Goal: Task Accomplishment & Management: Manage account settings

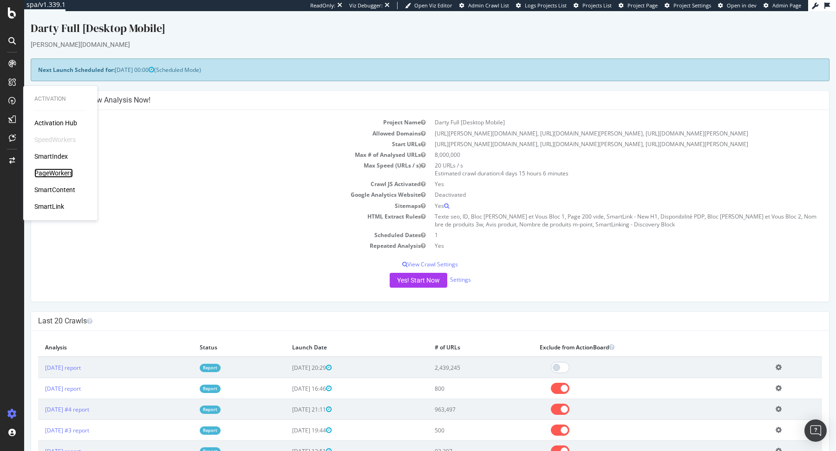
click at [61, 171] on div "PageWorkers" at bounding box center [53, 173] width 39 height 9
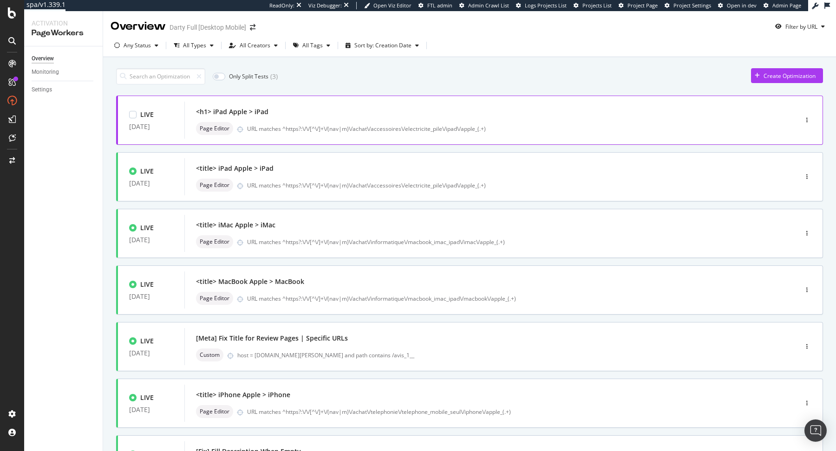
click at [283, 136] on div "<h1> iPad Apple > iPad Page Editor URL matches ^https?:\/\/[^\/]+\/(nav|m)\/ach…" at bounding box center [476, 120] width 585 height 37
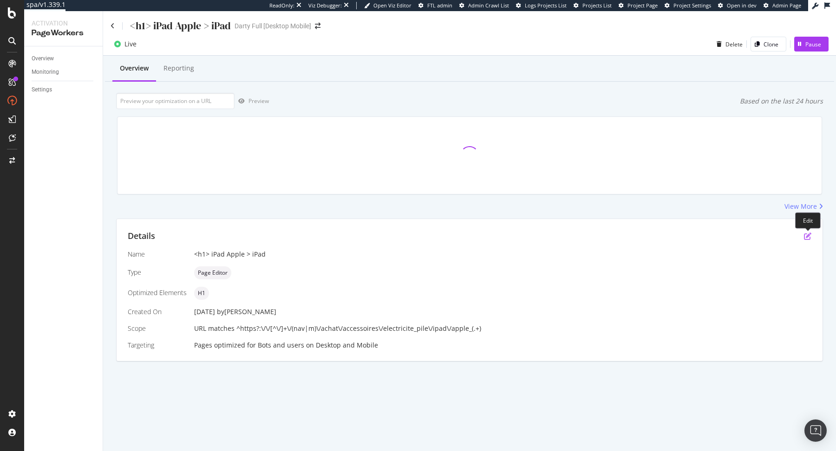
click at [808, 239] on icon "pen-to-square" at bounding box center [807, 236] width 7 height 7
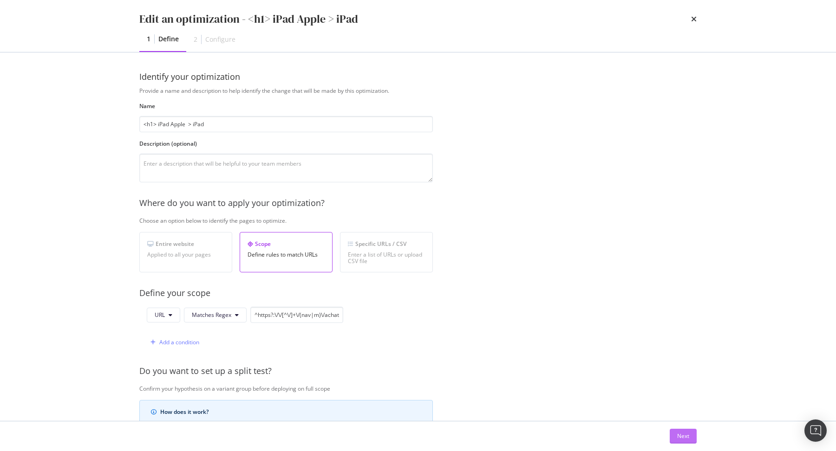
click at [674, 435] on button "Next" at bounding box center [683, 436] width 27 height 15
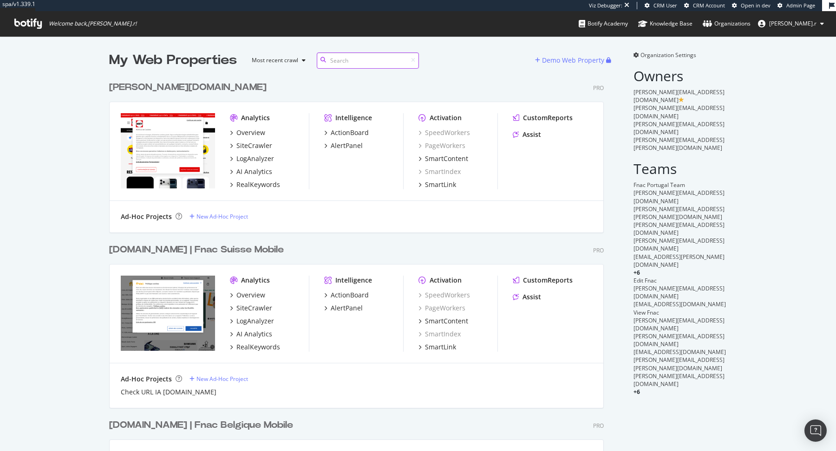
scroll to position [1112, 502]
click at [142, 85] on div "darty.pt" at bounding box center [187, 87] width 157 height 13
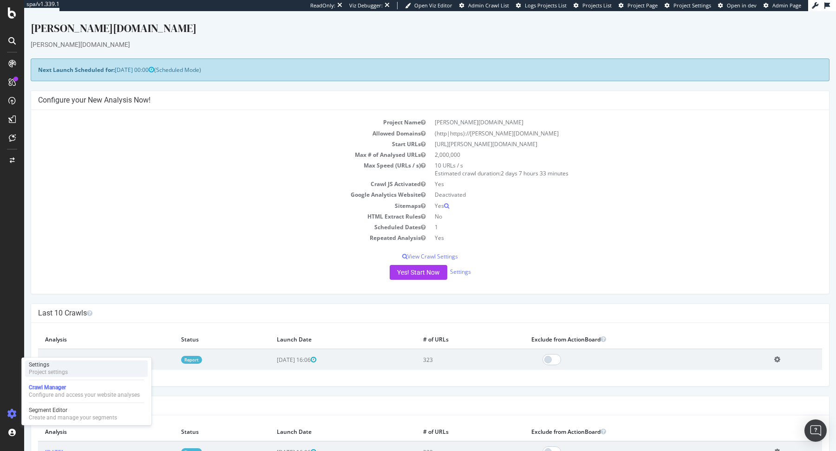
click at [77, 371] on div "Settings Project settings" at bounding box center [86, 368] width 123 height 17
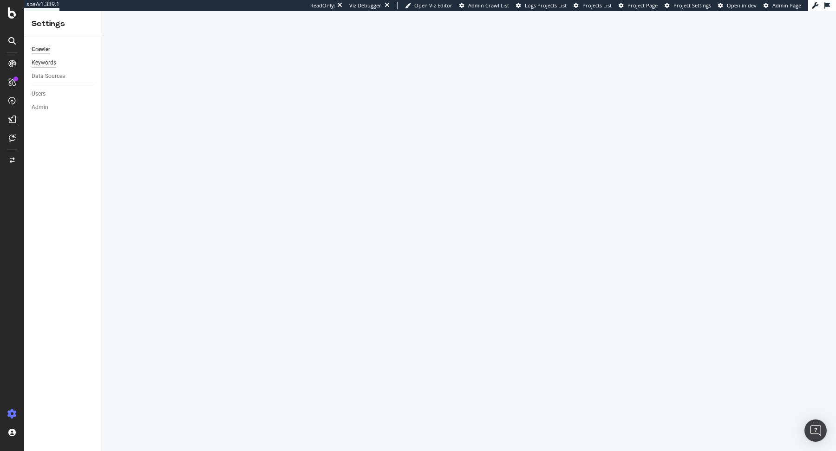
click at [48, 62] on div "Keywords" at bounding box center [44, 63] width 25 height 10
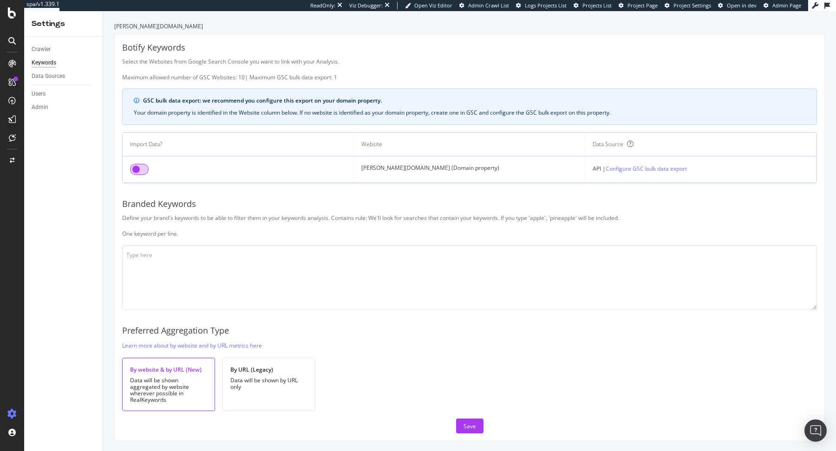
click at [137, 169] on input "checkbox" at bounding box center [139, 169] width 19 height 11
click at [169, 278] on textarea at bounding box center [469, 277] width 695 height 65
type textarea "darty"
click at [476, 426] on button "Save" at bounding box center [469, 426] width 27 height 15
click at [46, 50] on div "Crawler" at bounding box center [41, 50] width 19 height 10
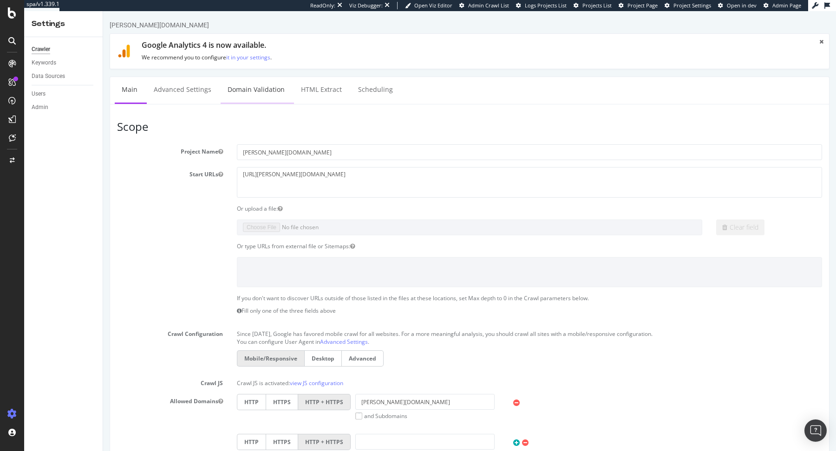
click at [262, 89] on link "Domain Validation" at bounding box center [256, 90] width 71 height 26
